Goal: Transaction & Acquisition: Purchase product/service

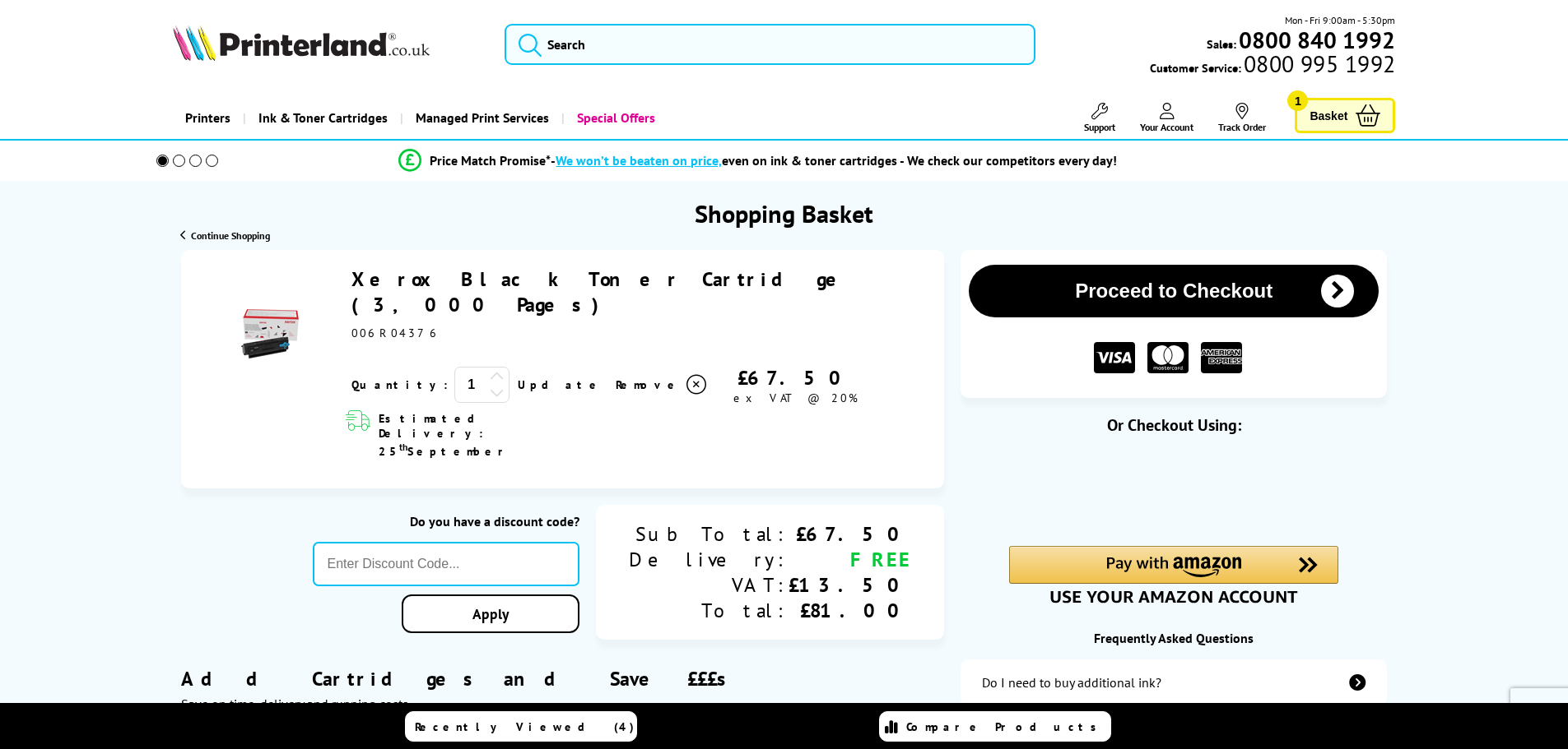
click at [490, 369] on icon at bounding box center [497, 377] width 15 height 15
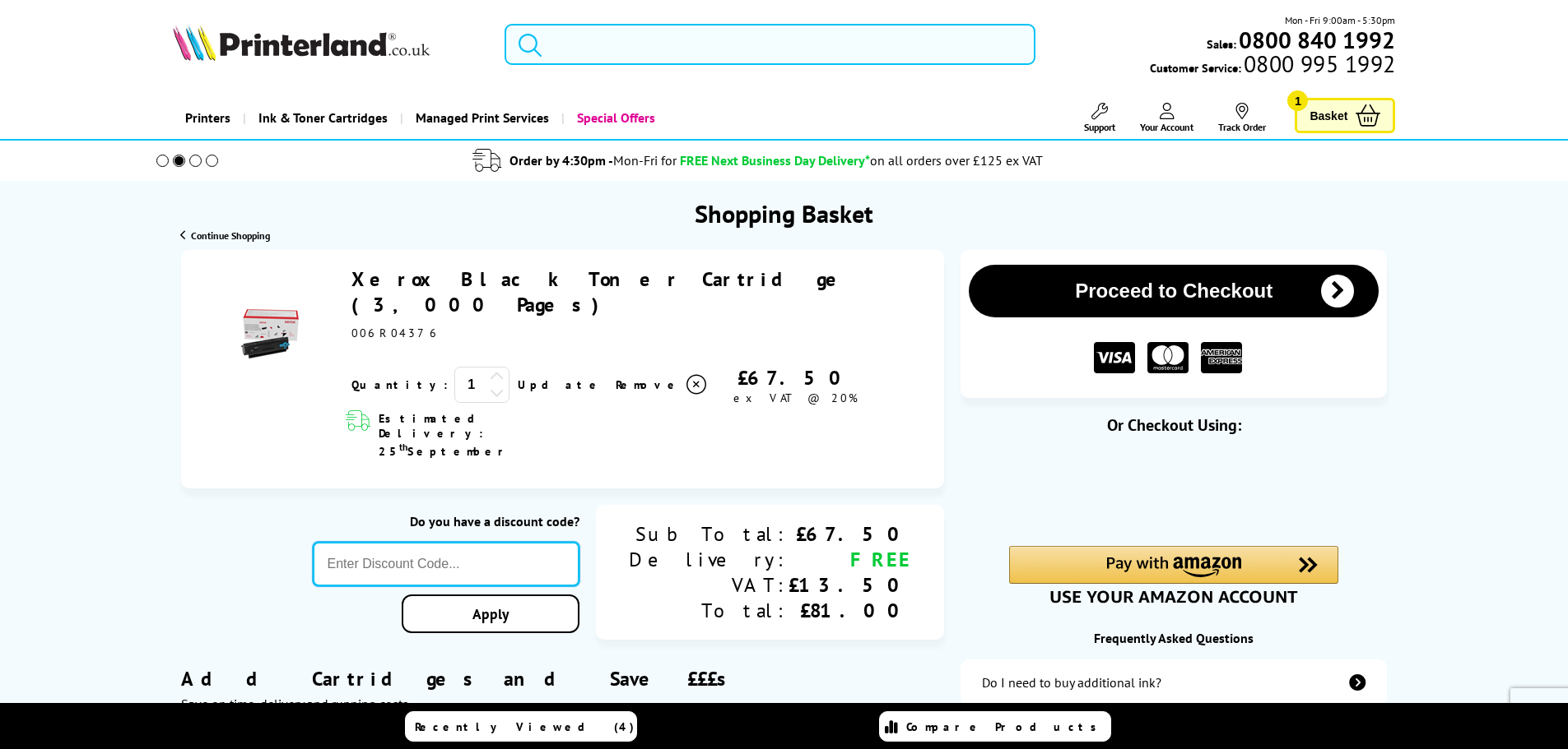
click at [470, 542] on input "text" at bounding box center [446, 564] width 267 height 45
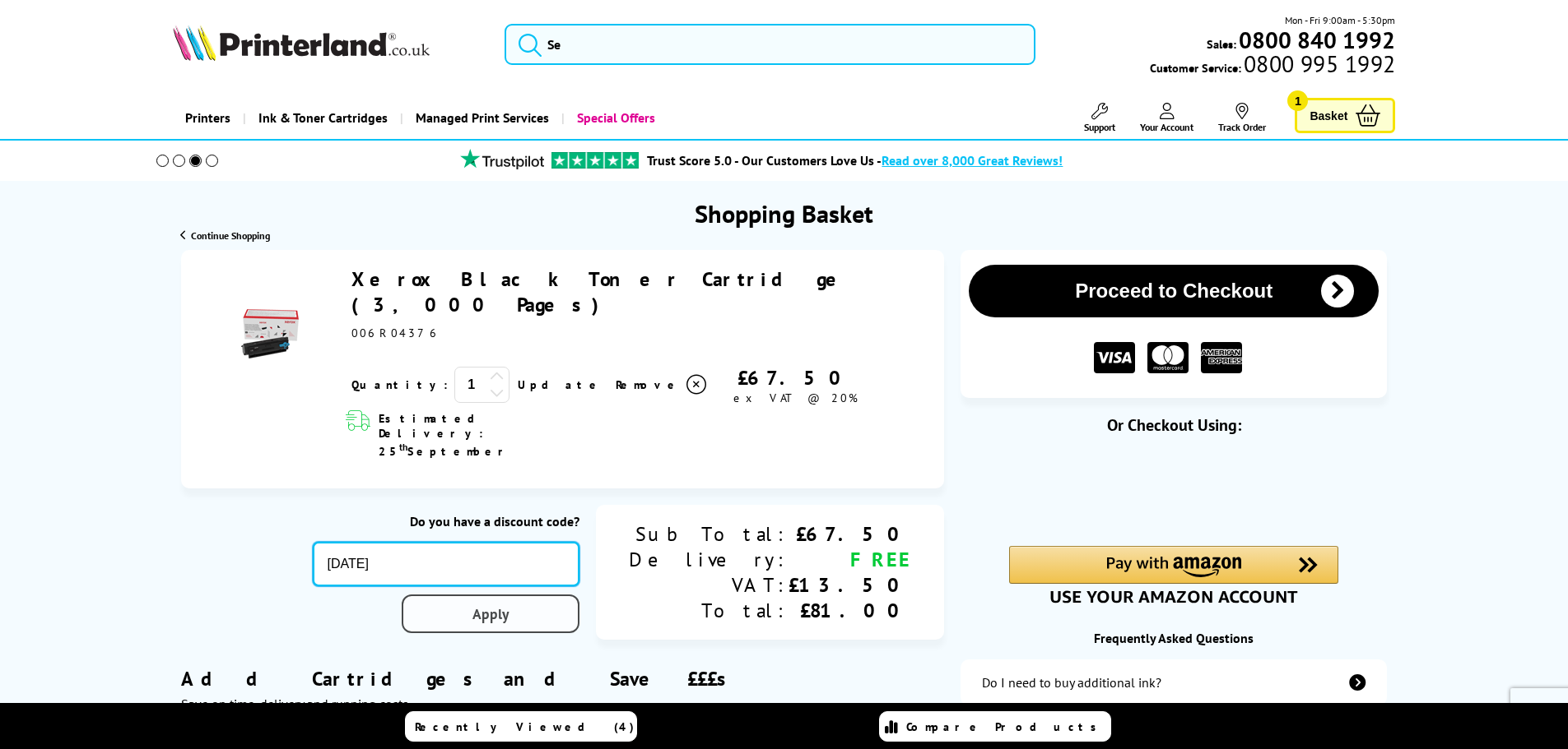
type input "[DATE]"
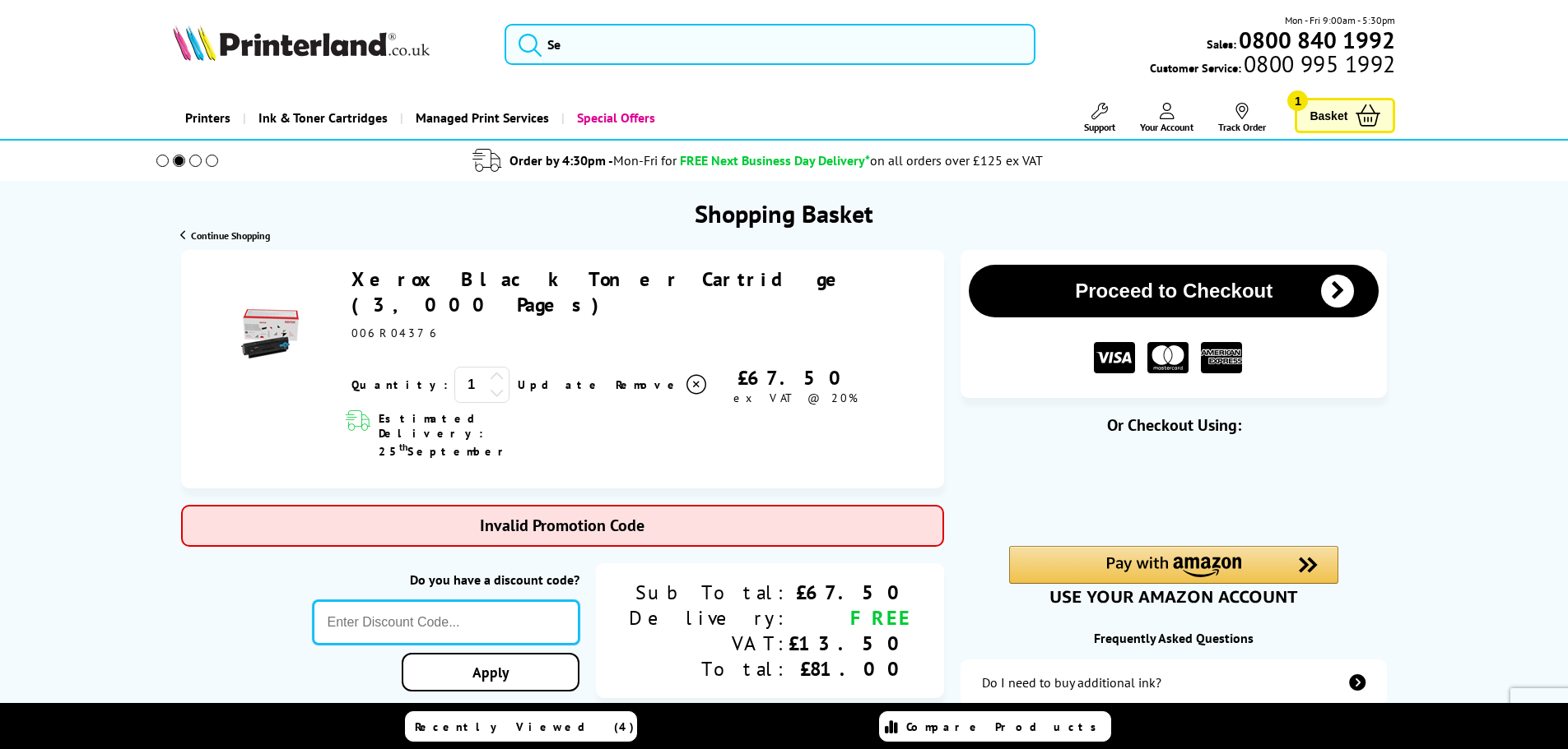
click at [437, 601] on input "text" at bounding box center [446, 623] width 267 height 45
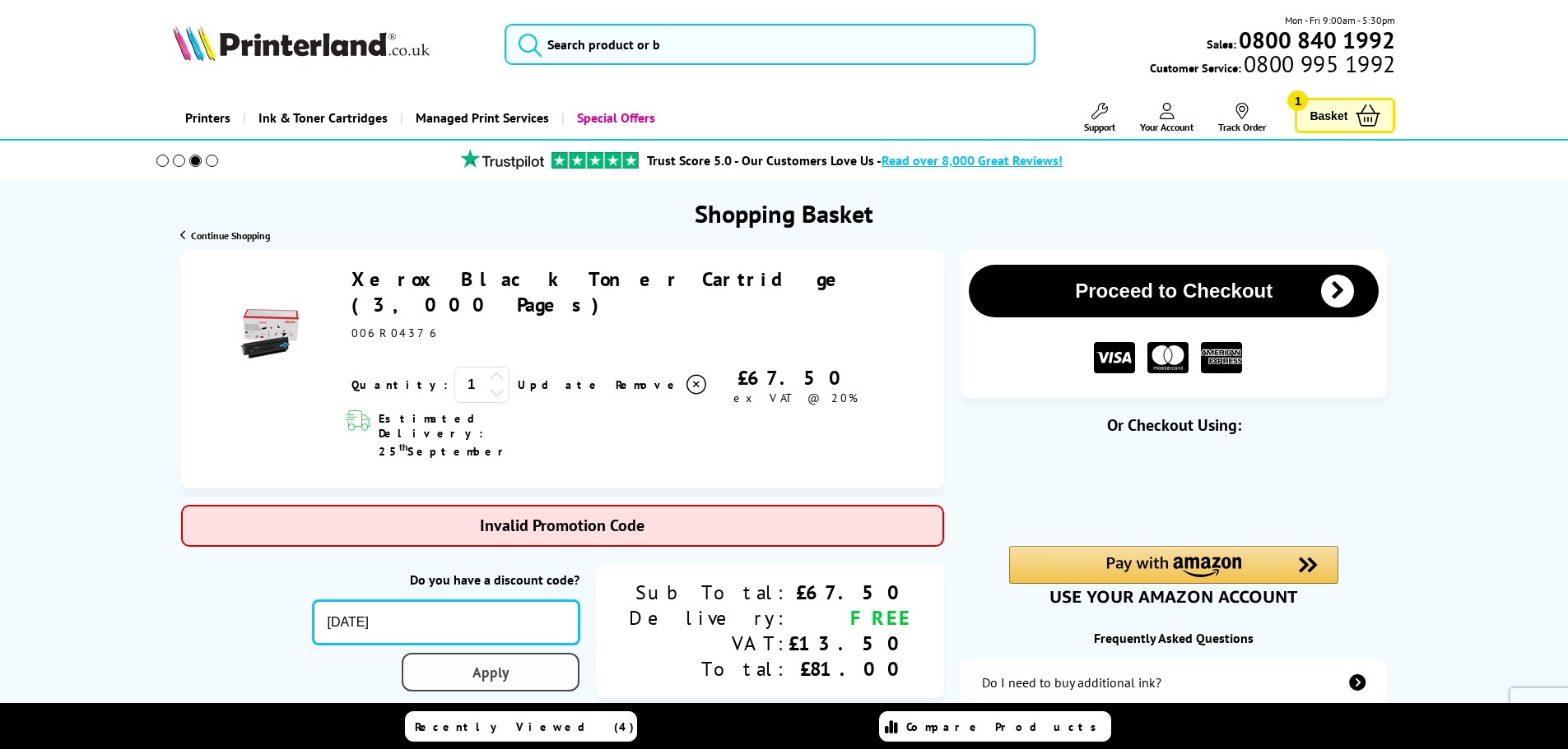
type input "[DATE]"
